Goal: Transaction & Acquisition: Purchase product/service

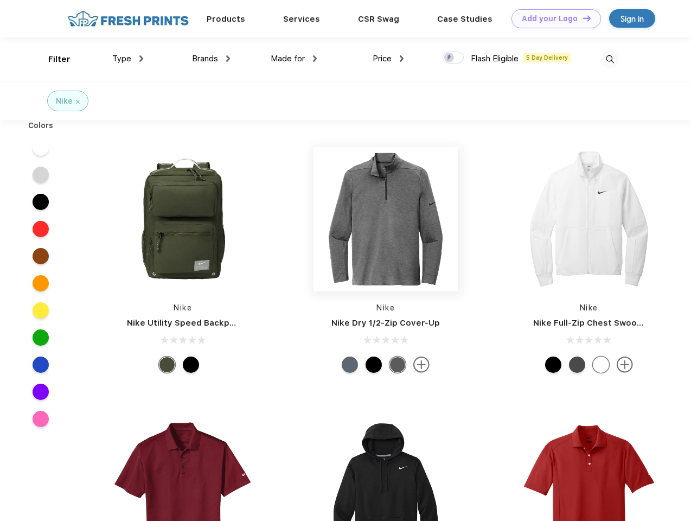
scroll to position [1, 0]
click at [552, 18] on link "Add your Logo Design Tool" at bounding box center [555, 18] width 89 height 19
click at [0, 0] on div "Design Tool" at bounding box center [0, 0] width 0 height 0
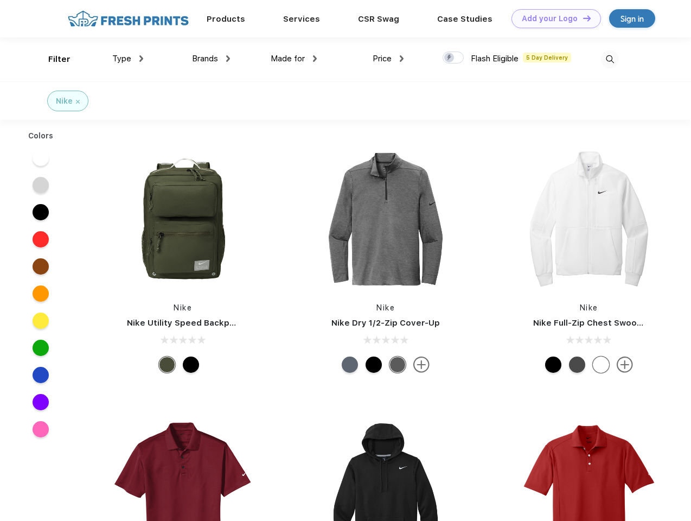
click at [582, 18] on link "Add your Logo Design Tool" at bounding box center [555, 18] width 89 height 19
click at [52, 59] on div "Filter" at bounding box center [59, 59] width 22 height 12
click at [128, 59] on span "Type" at bounding box center [121, 59] width 19 height 10
click at [211, 59] on span "Brands" at bounding box center [205, 59] width 26 height 10
click at [294, 59] on span "Made for" at bounding box center [288, 59] width 34 height 10
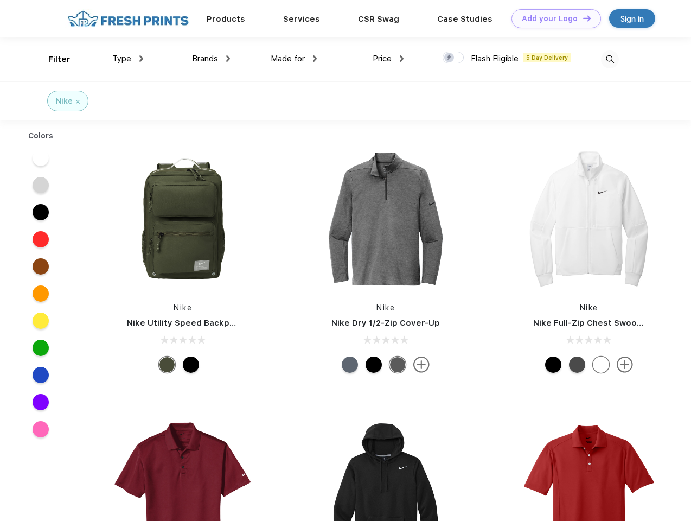
click at [388, 59] on span "Price" at bounding box center [382, 59] width 19 height 10
click at [453, 58] on div at bounding box center [453, 58] width 21 height 12
click at [450, 58] on input "checkbox" at bounding box center [446, 54] width 7 height 7
click at [610, 59] on img at bounding box center [610, 59] width 18 height 18
